Goal: Transaction & Acquisition: Obtain resource

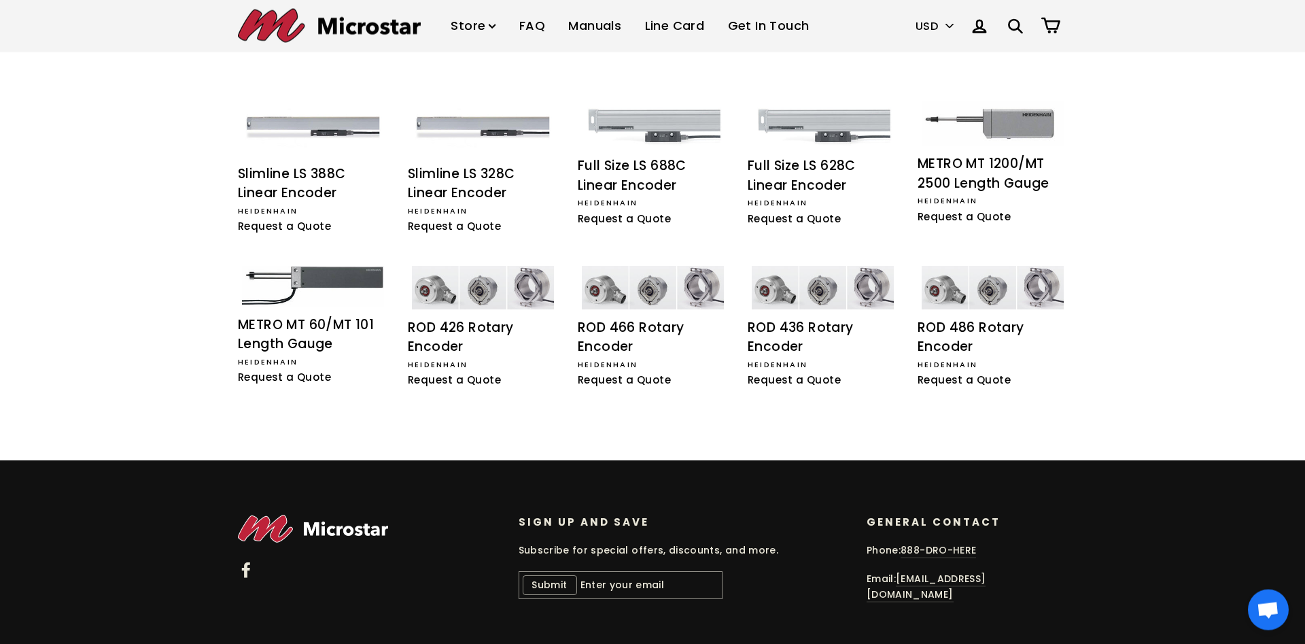
scroll to position [253, 0]
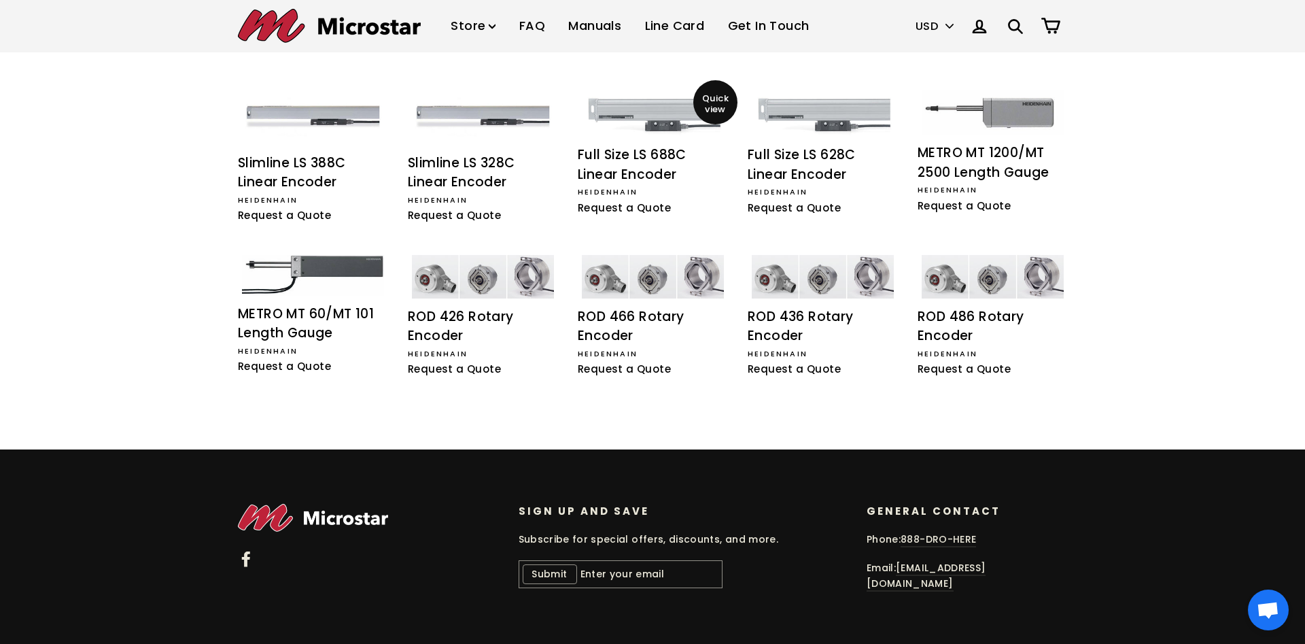
click at [596, 157] on div "Full Size LS 688C Linear Encoder" at bounding box center [653, 164] width 150 height 39
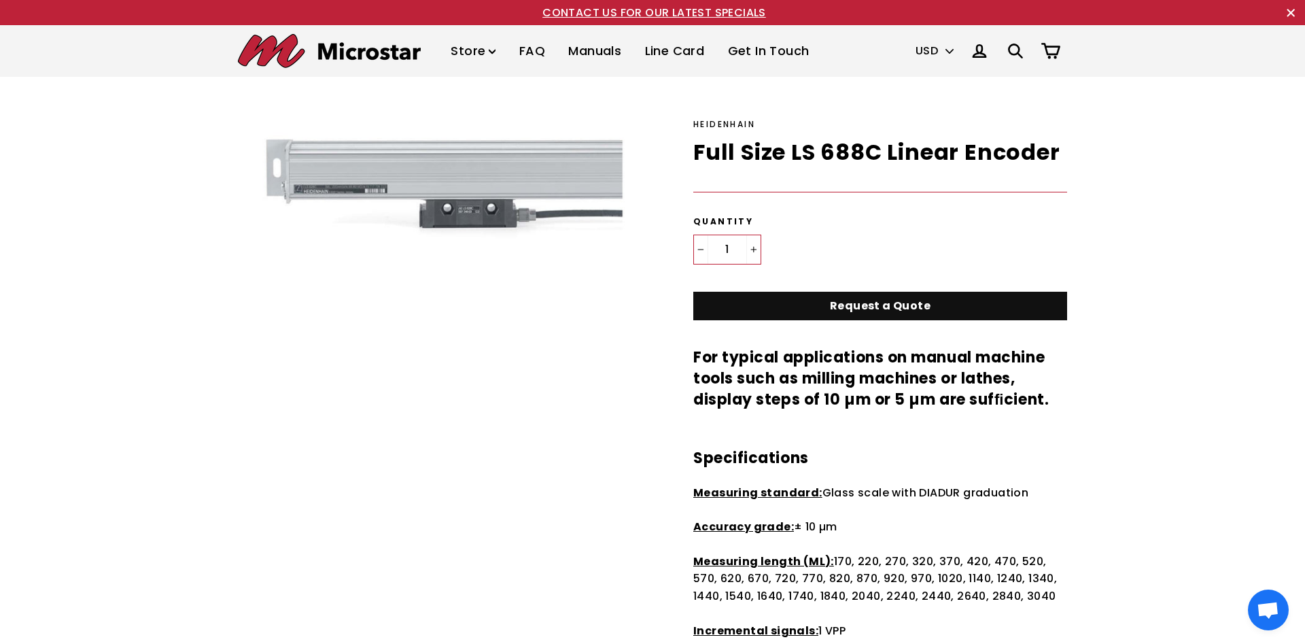
click at [931, 302] on link "Request a Quote" at bounding box center [880, 306] width 374 height 29
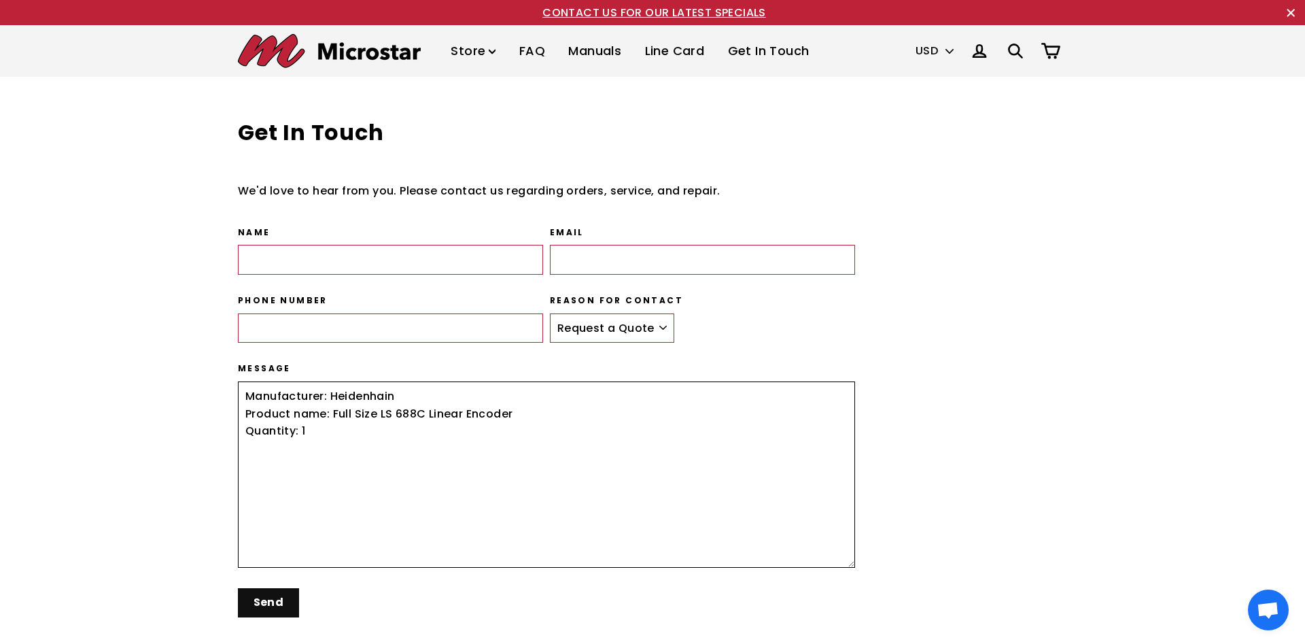
click at [255, 457] on textarea "Manufacturer: Heidenhain Product name: Full Size LS 688C Linear Encoder Quantit…" at bounding box center [546, 474] width 617 height 186
click at [526, 415] on textarea "Manufacturer: Heidenhain Product name: Full Size LS 688C Linear Encoder Quantit…" at bounding box center [546, 474] width 617 height 186
click at [262, 264] on input "Name" at bounding box center [390, 260] width 305 height 30
click at [521, 415] on textarea "Manufacturer: Heidenhain Product name: Full Size LS 688C Linear Encoder Quantit…" at bounding box center [546, 474] width 617 height 186
click at [682, 50] on link "Line Card" at bounding box center [675, 51] width 80 height 40
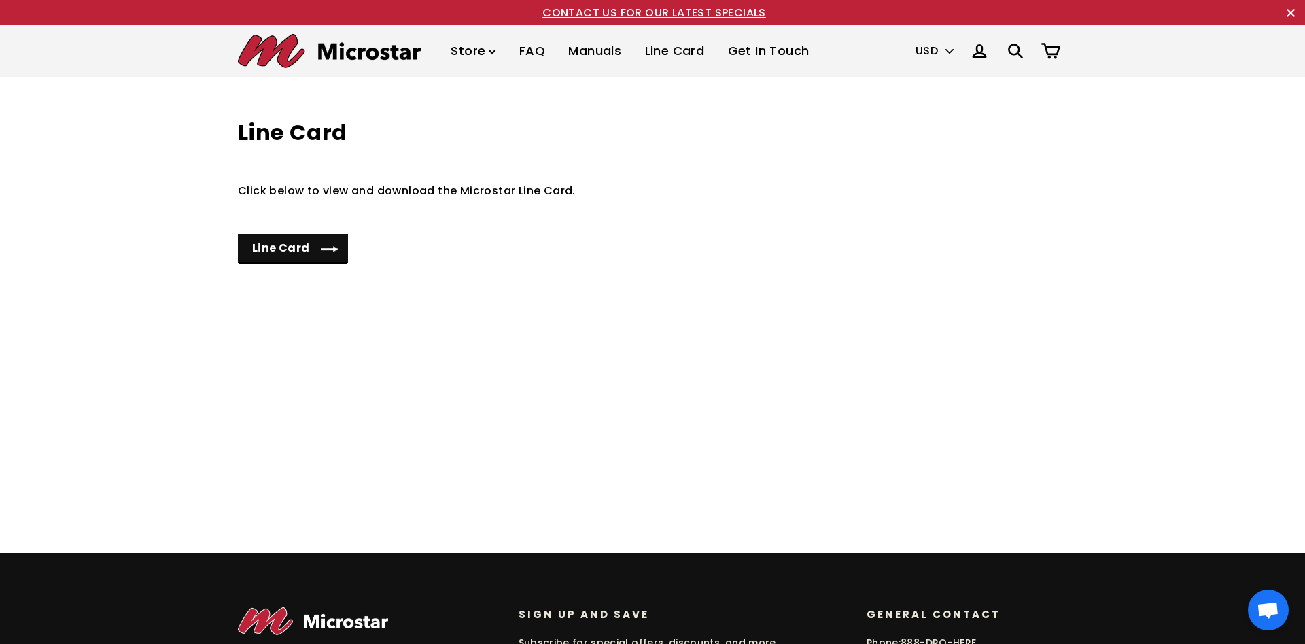
click at [266, 251] on link "Line Card" at bounding box center [293, 248] width 110 height 29
